Goal: Transaction & Acquisition: Purchase product/service

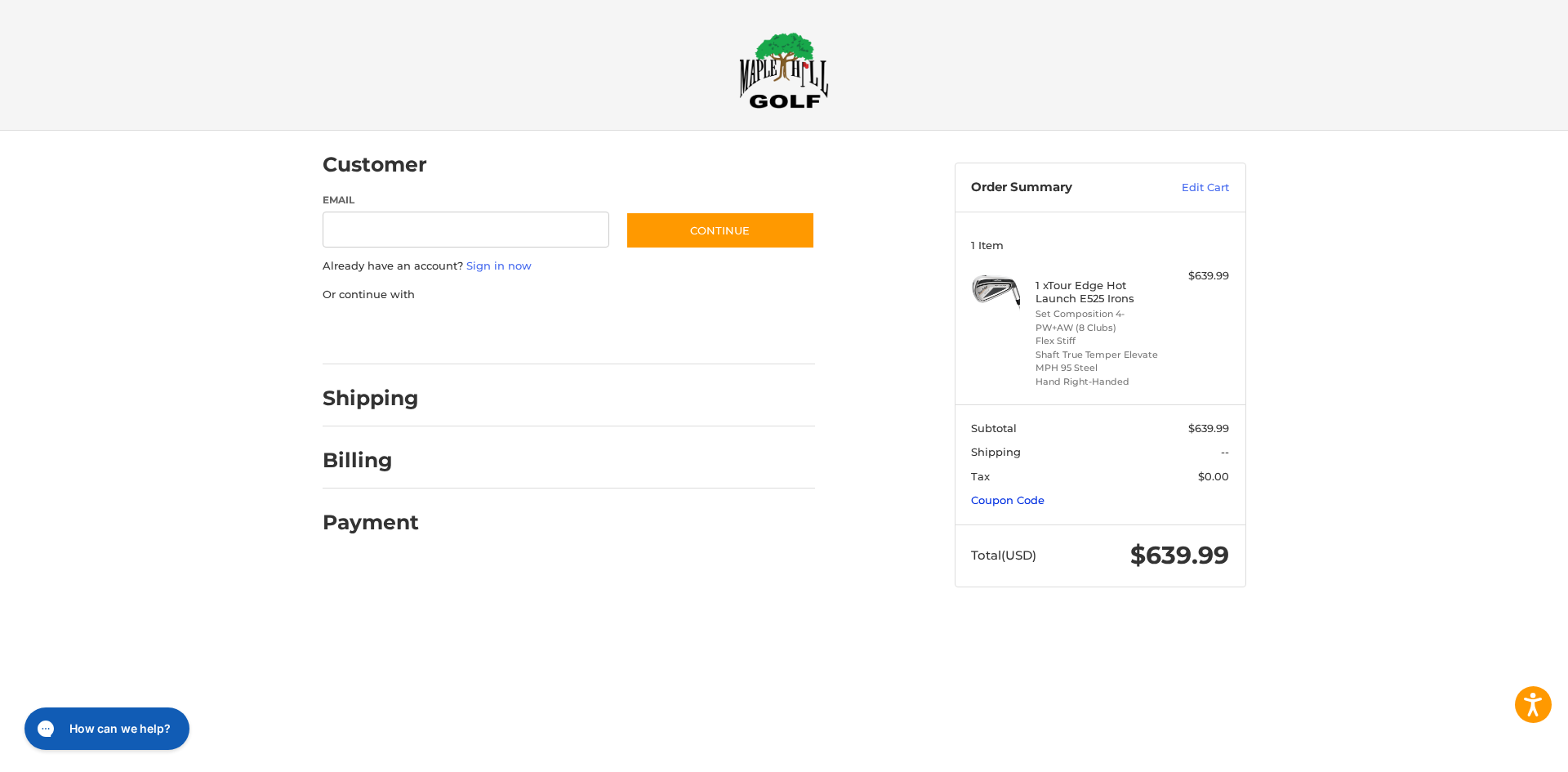
click at [994, 498] on link "Coupon Code" at bounding box center [1008, 500] width 74 height 13
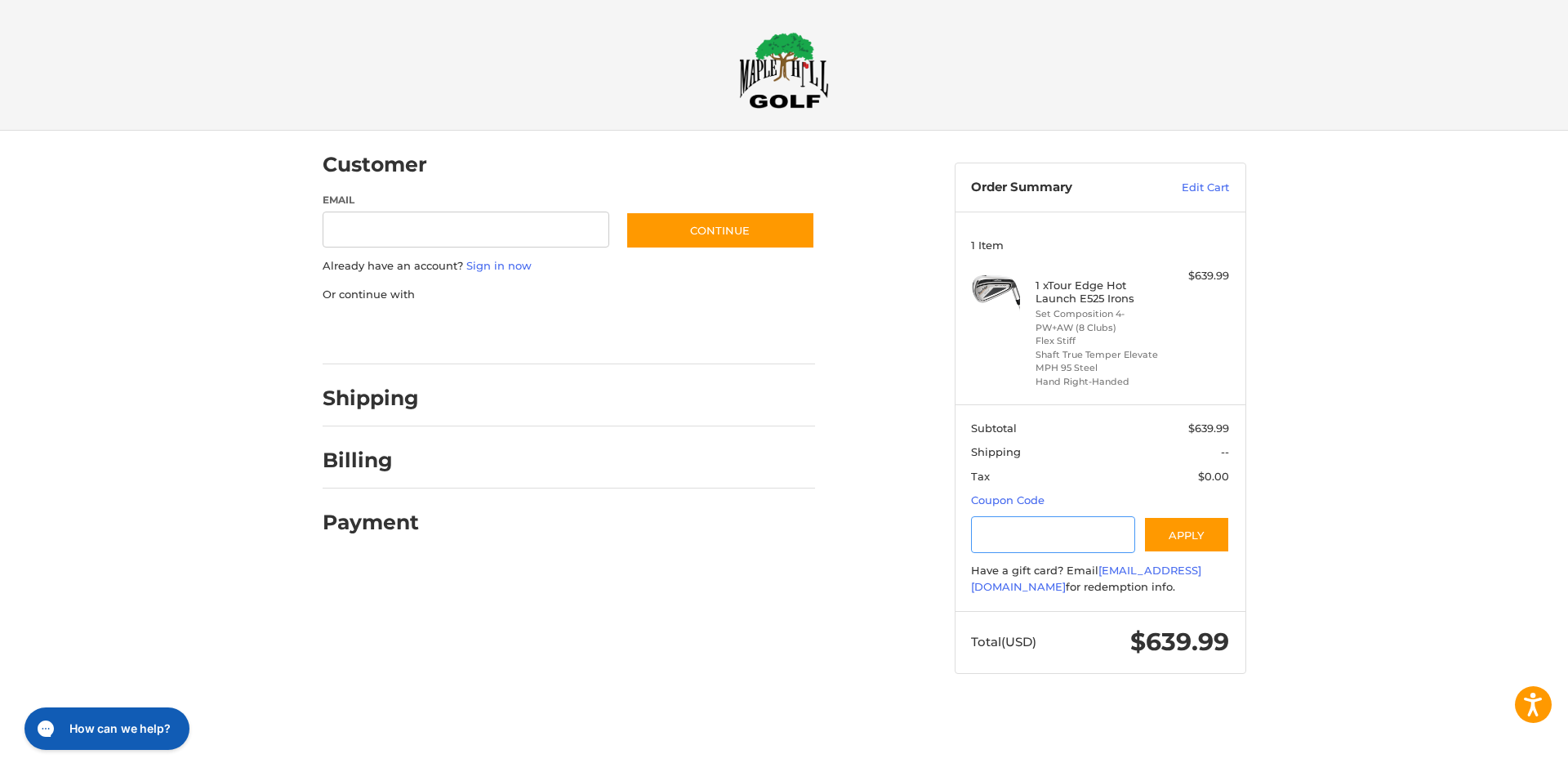
click at [998, 537] on input "Gift Certificate or Coupon Code" at bounding box center [1053, 534] width 164 height 37
type input "*********"
click at [1180, 531] on button "Apply" at bounding box center [1186, 534] width 86 height 37
